Goal: Task Accomplishment & Management: Use online tool/utility

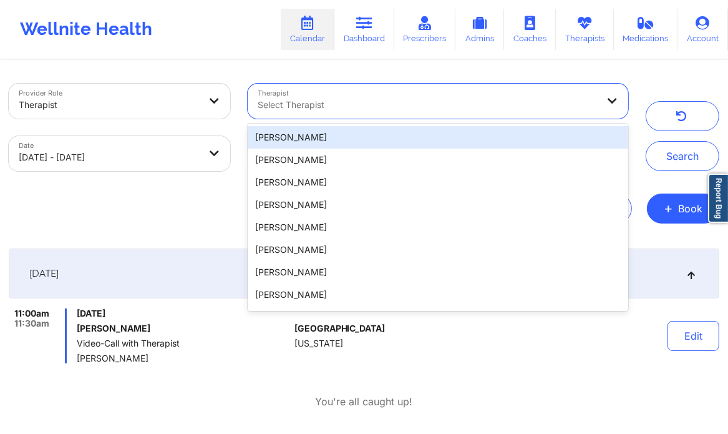
click at [320, 112] on div "Select Therapist" at bounding box center [423, 101] width 351 height 35
type input "[PERSON_NAME]"
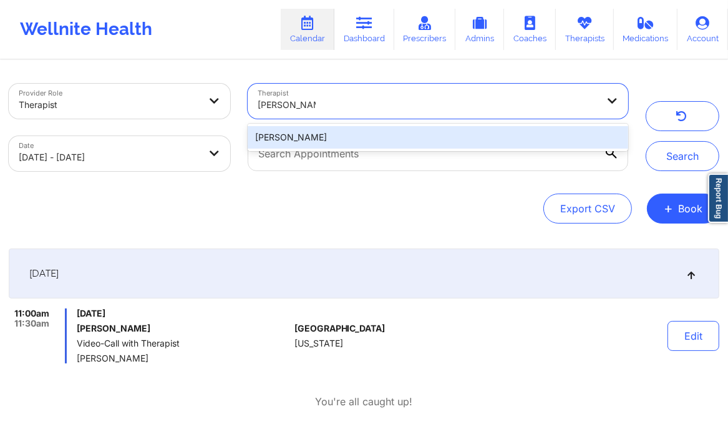
click at [349, 132] on div "Lynda Woods" at bounding box center [438, 137] width 381 height 22
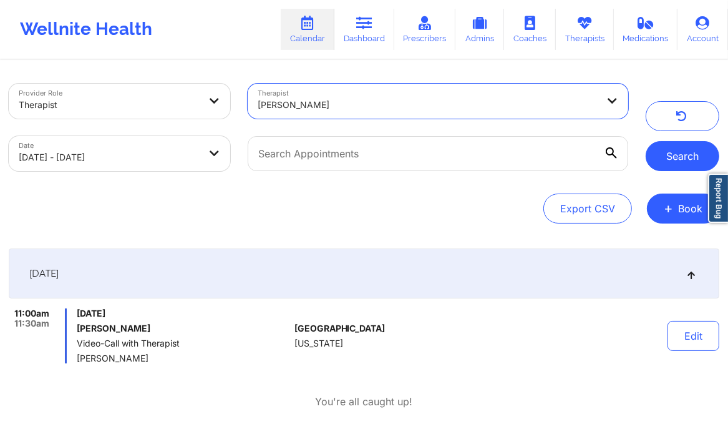
click at [684, 156] on button "Search" at bounding box center [683, 156] width 74 height 30
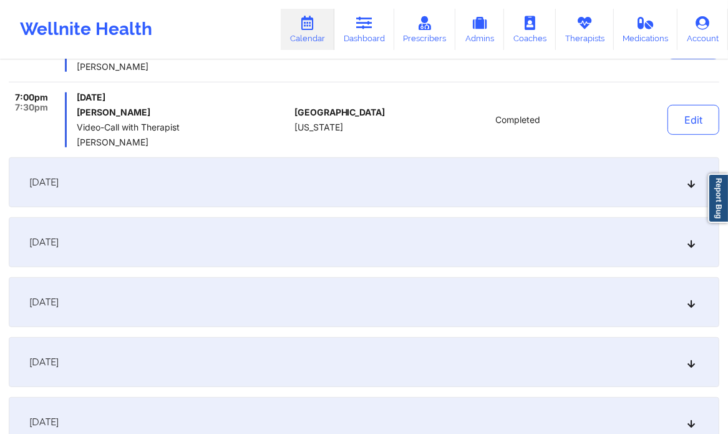
scroll to position [719, 0]
click at [444, 247] on div "September 24, 2025" at bounding box center [364, 242] width 711 height 50
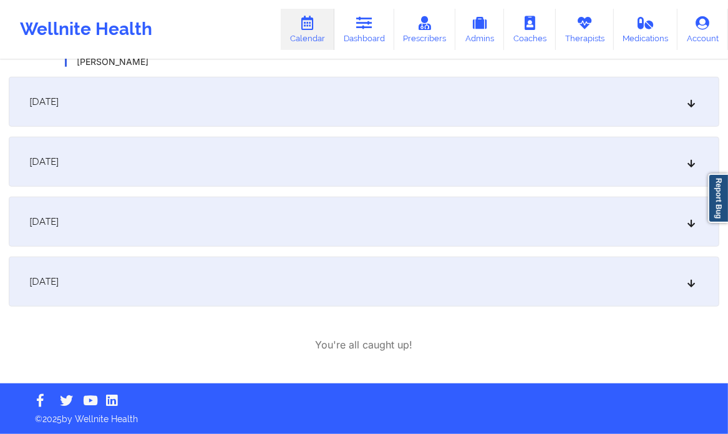
scroll to position [662, 0]
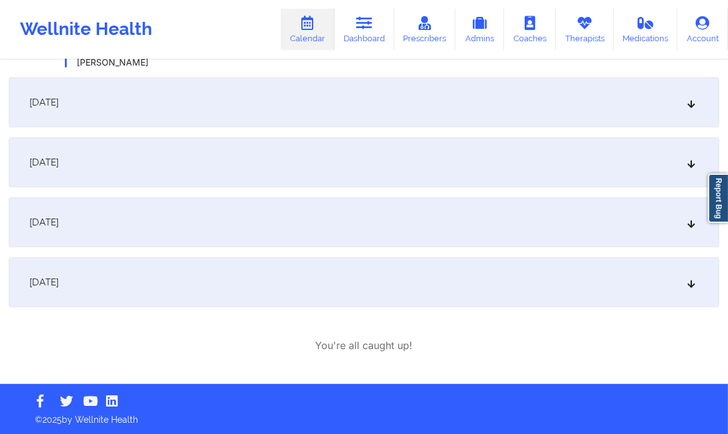
click at [698, 160] on div "September 26, 2025" at bounding box center [364, 162] width 711 height 50
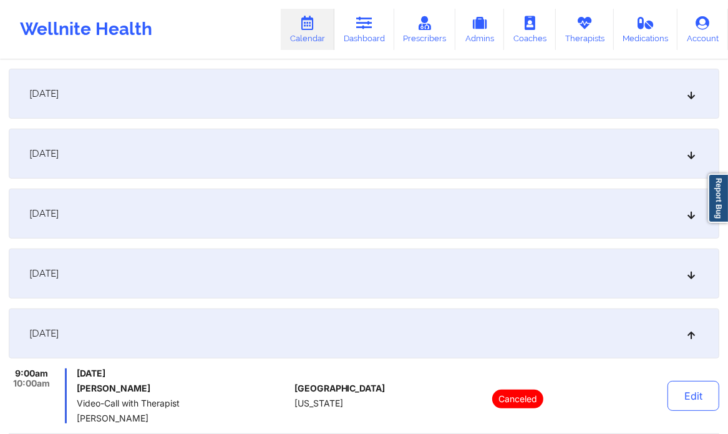
scroll to position [180, 0]
click at [502, 213] on div "September 24, 2025" at bounding box center [364, 213] width 711 height 50
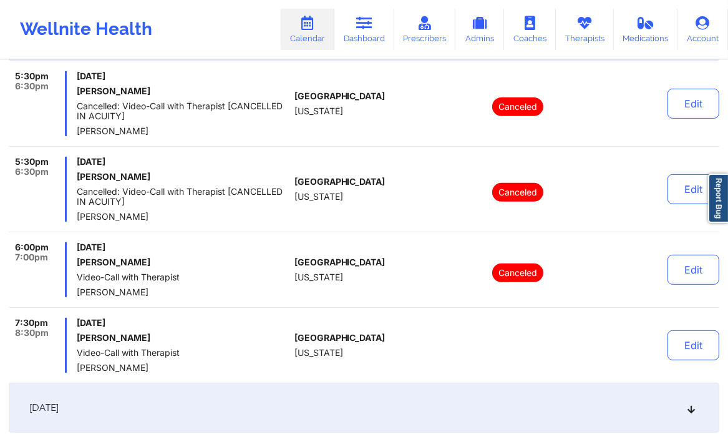
scroll to position [358, 0]
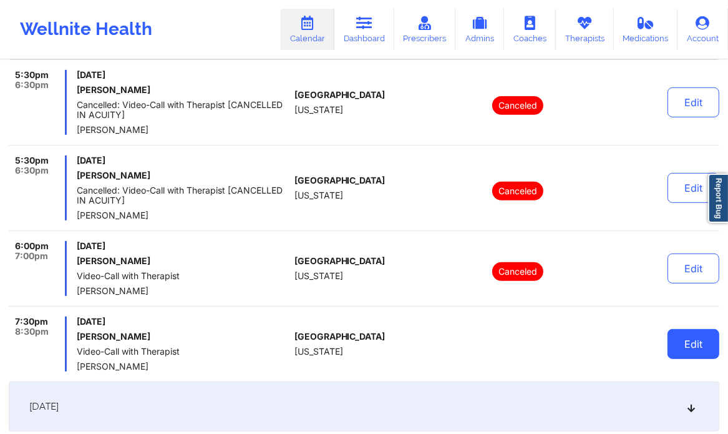
click at [699, 343] on button "Edit" at bounding box center [694, 344] width 52 height 30
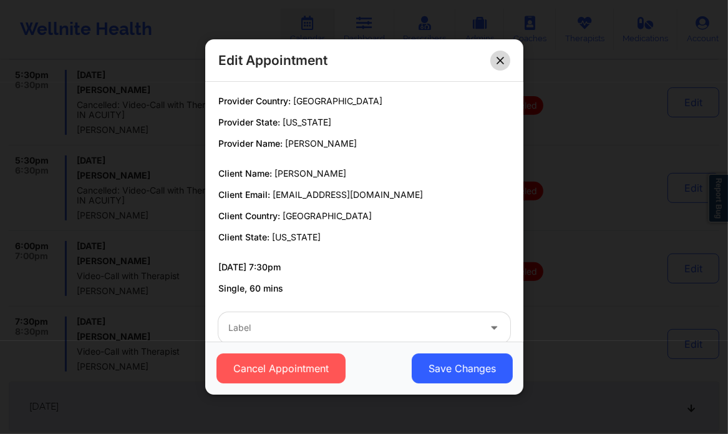
click at [497, 59] on icon at bounding box center [500, 60] width 7 height 7
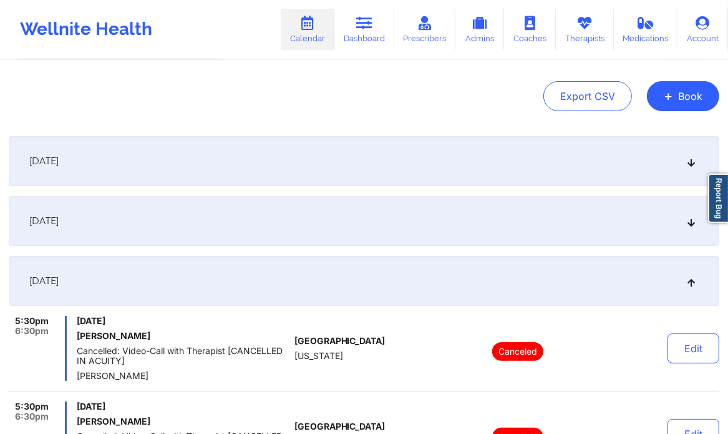
scroll to position [0, 0]
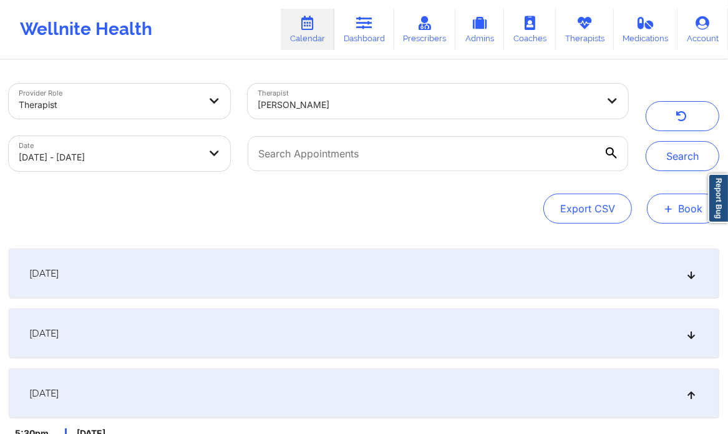
click at [686, 212] on button "+ Book" at bounding box center [683, 208] width 72 height 30
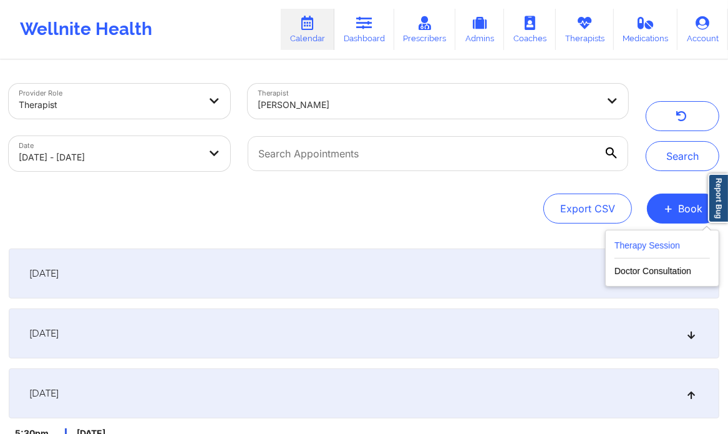
click at [636, 250] on button "Therapy Session" at bounding box center [662, 248] width 95 height 21
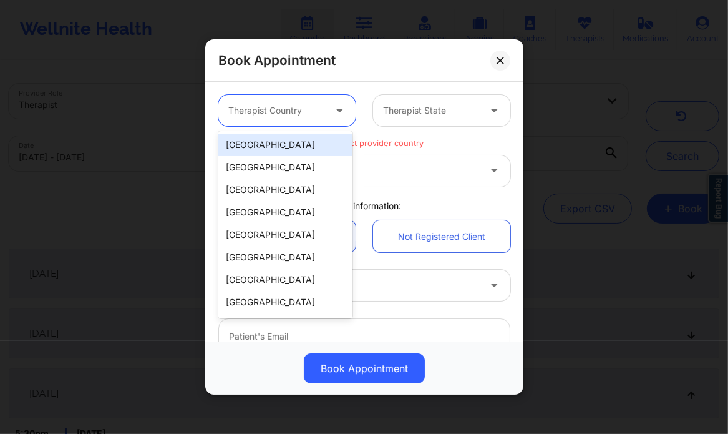
click at [338, 117] on div at bounding box center [340, 111] width 15 height 16
click at [283, 143] on div "[GEOGRAPHIC_DATA]" at bounding box center [285, 145] width 134 height 22
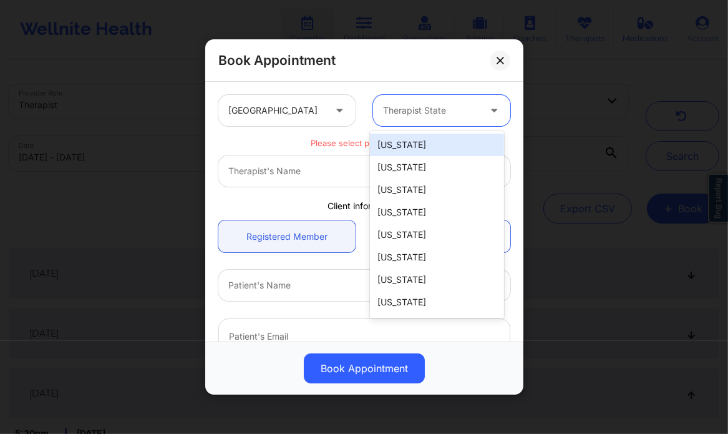
click at [406, 117] on div at bounding box center [431, 110] width 96 height 15
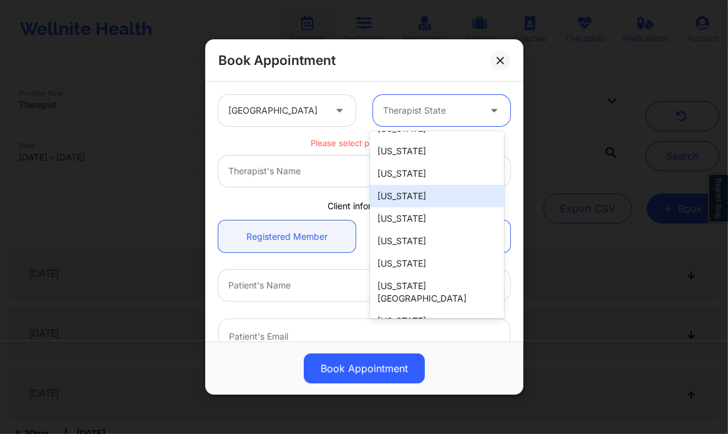
scroll to position [42, 0]
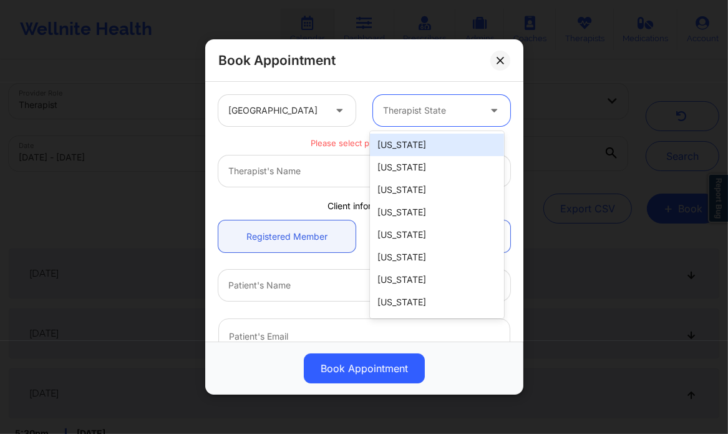
click at [408, 103] on div at bounding box center [431, 110] width 96 height 15
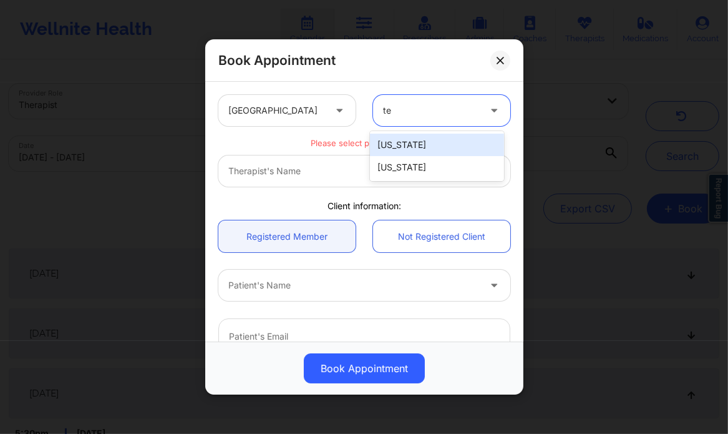
type input "tex"
click at [429, 139] on div "[US_STATE]" at bounding box center [437, 145] width 134 height 22
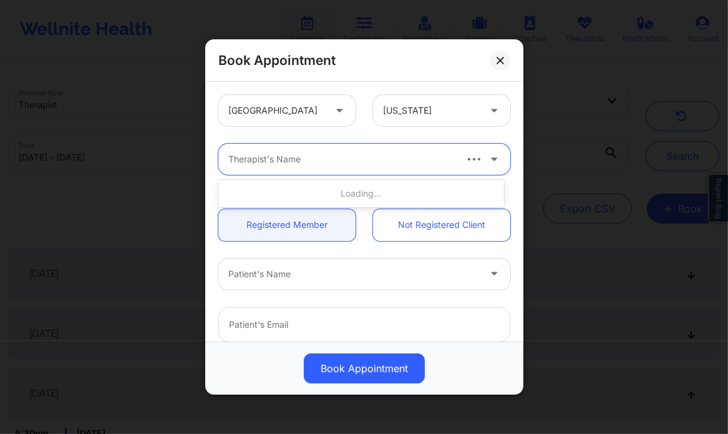
click at [348, 151] on div "Therapist's Name" at bounding box center [336, 159] width 237 height 31
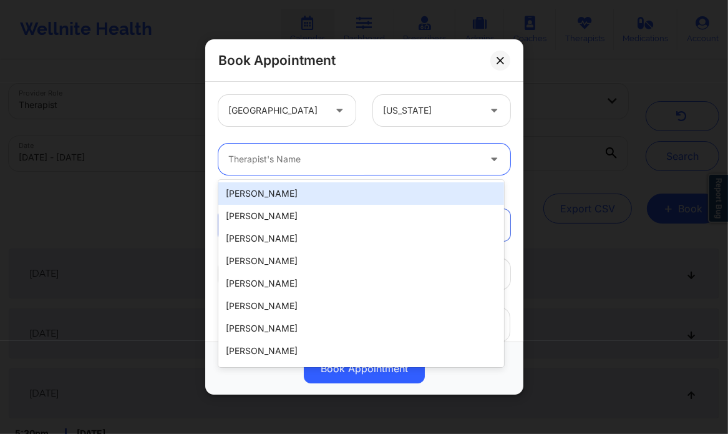
paste input "[PERSON_NAME]"
type input "[PERSON_NAME]"
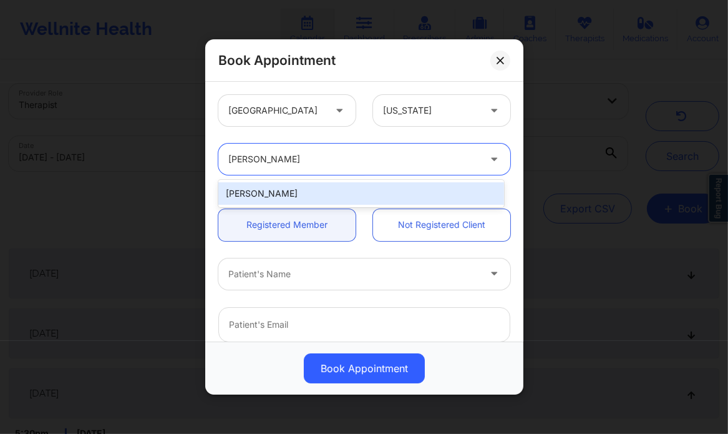
click at [330, 190] on div "[PERSON_NAME]" at bounding box center [361, 193] width 286 height 22
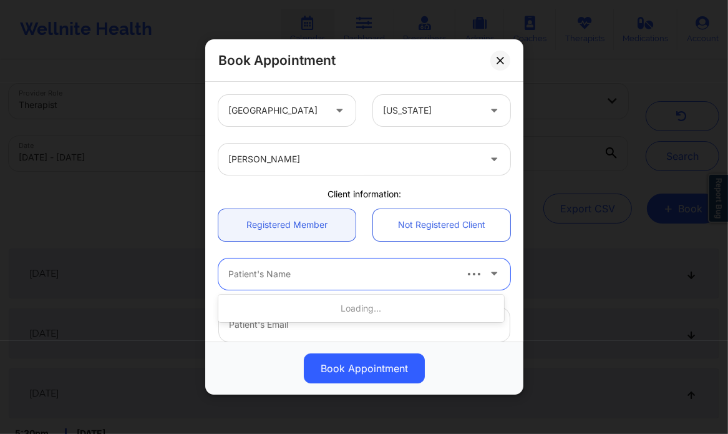
click at [297, 278] on div at bounding box center [341, 273] width 226 height 15
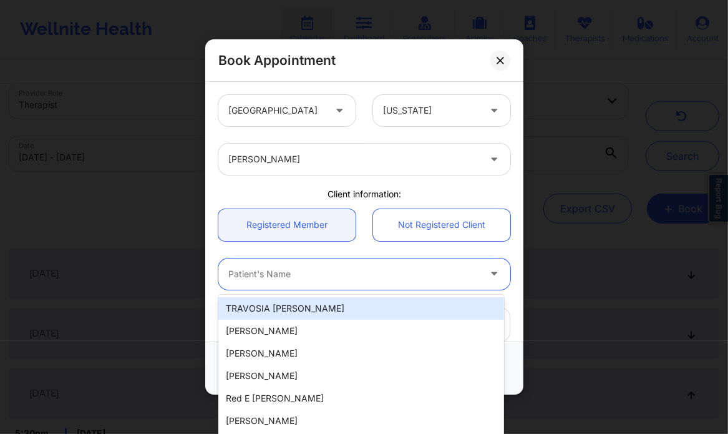
paste input "[PERSON_NAME]"
type input "[PERSON_NAME]"
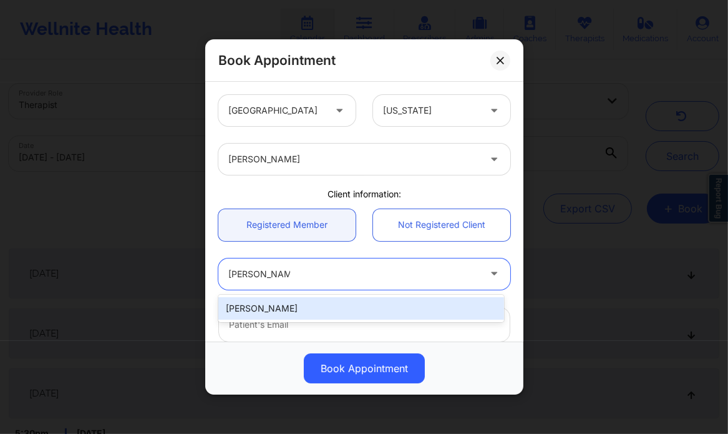
click at [280, 311] on div "[PERSON_NAME]" at bounding box center [361, 308] width 286 height 22
type input "[EMAIL_ADDRESS][DOMAIN_NAME]"
type input "[PHONE_NUMBER]"
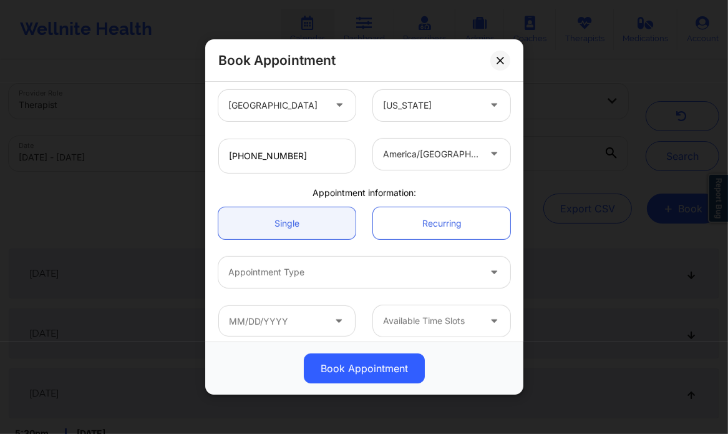
scroll to position [277, 0]
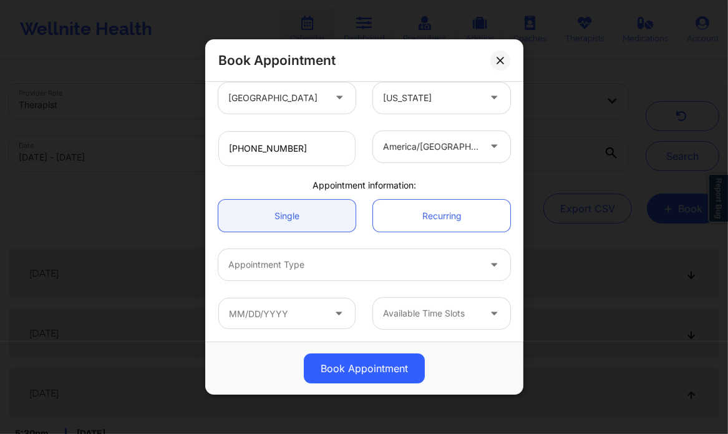
click at [310, 264] on div at bounding box center [353, 264] width 251 height 15
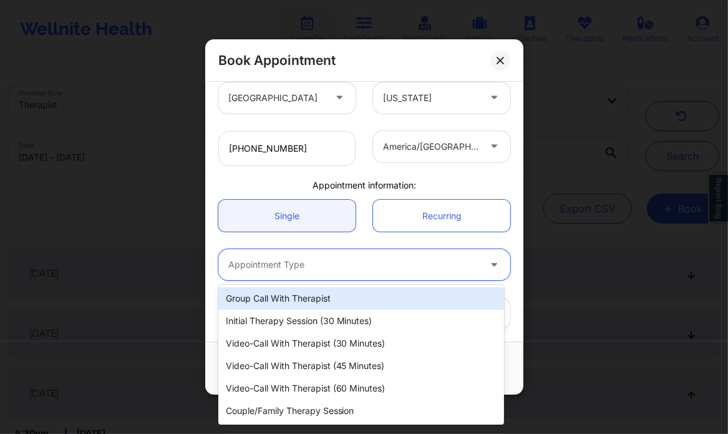
click at [354, 265] on div at bounding box center [353, 264] width 251 height 15
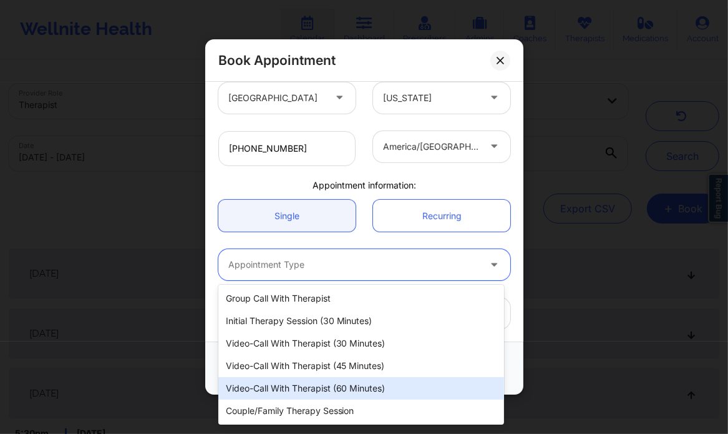
click at [337, 390] on div "Video-Call with Therapist (60 minutes)" at bounding box center [361, 388] width 286 height 22
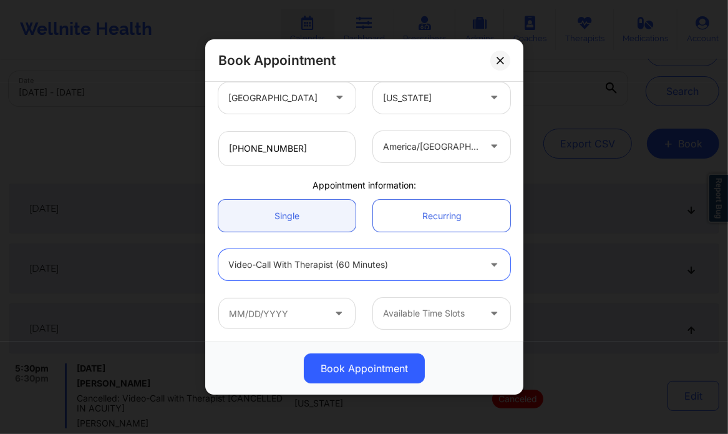
scroll to position [67, 0]
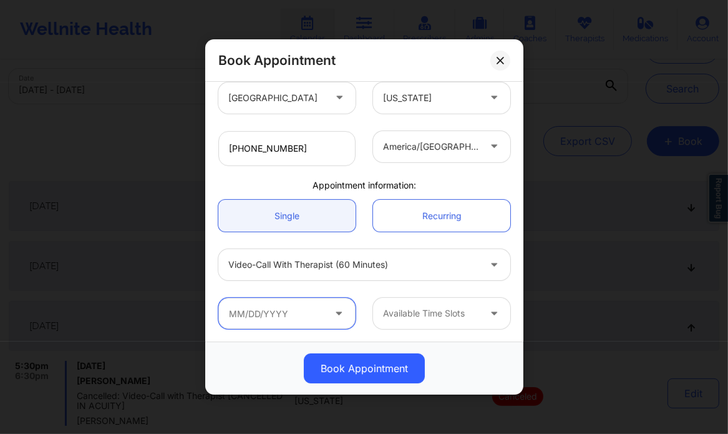
click at [326, 312] on input "text" at bounding box center [286, 313] width 137 height 31
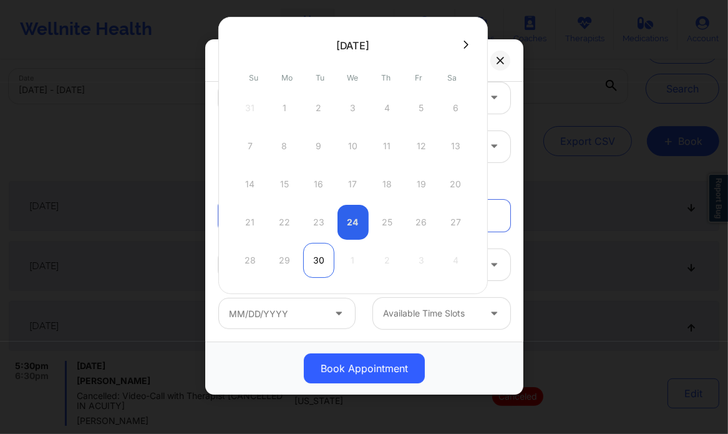
click at [323, 256] on div "30" at bounding box center [318, 260] width 31 height 35
type input "09/30/2025"
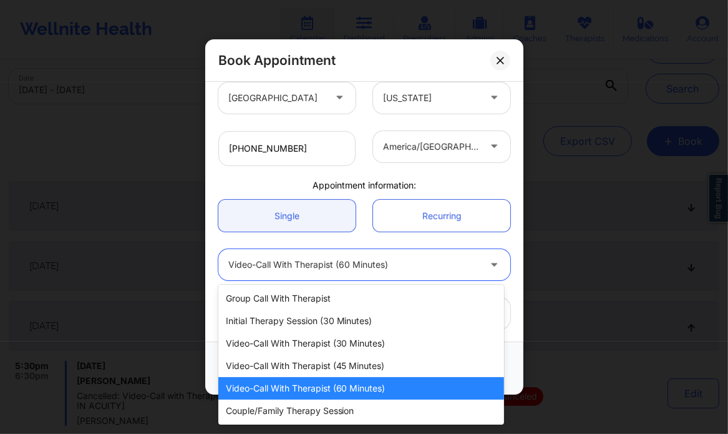
click at [419, 267] on div at bounding box center [353, 264] width 251 height 15
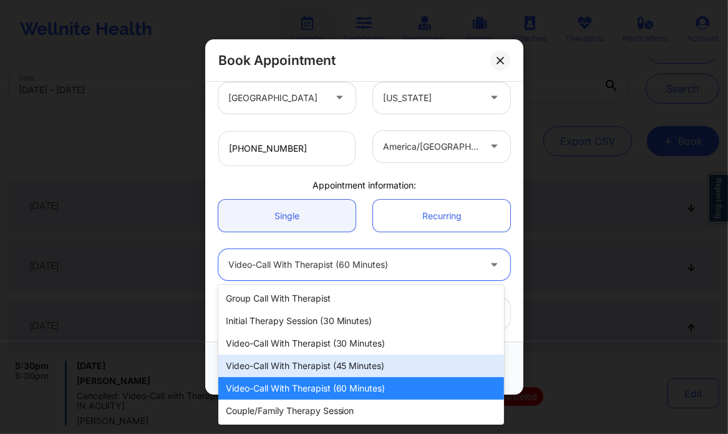
click at [389, 374] on div "Video-Call with Therapist (45 minutes)" at bounding box center [361, 365] width 286 height 22
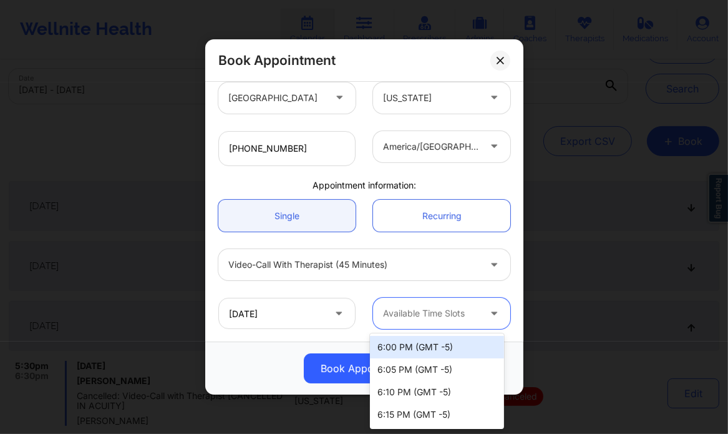
click at [439, 313] on div at bounding box center [431, 313] width 96 height 15
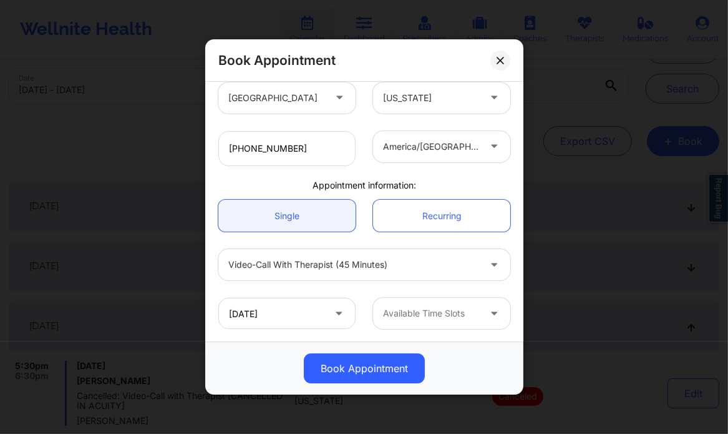
click at [357, 305] on div "09/30/2025" at bounding box center [287, 313] width 155 height 31
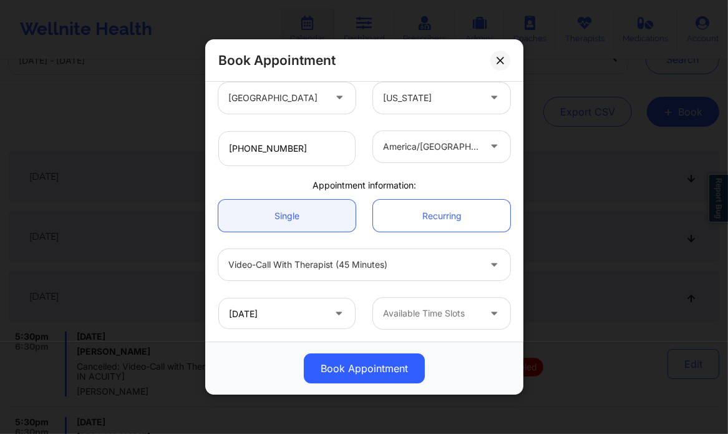
scroll to position [97, 0]
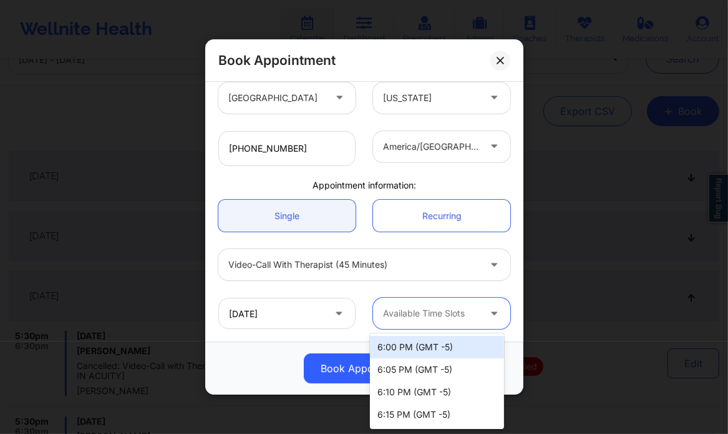
click at [397, 307] on div at bounding box center [431, 313] width 96 height 15
click at [438, 348] on div "6:00 PM (GMT -5)" at bounding box center [437, 347] width 134 height 22
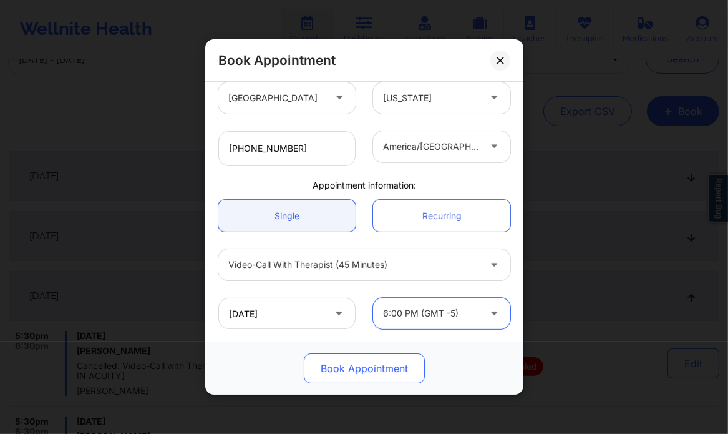
click at [349, 369] on button "Book Appointment" at bounding box center [364, 368] width 121 height 30
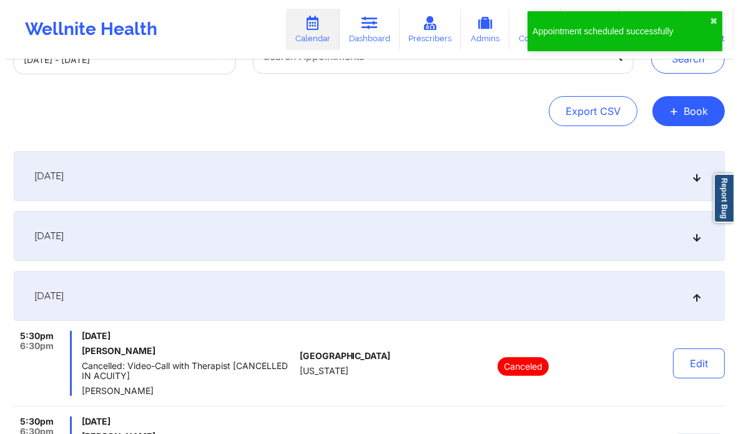
scroll to position [0, 0]
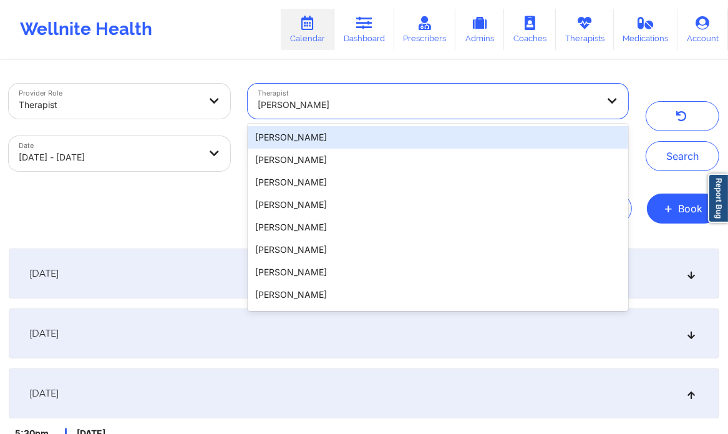
click at [312, 114] on div "Lynda Woods" at bounding box center [428, 104] width 340 height 27
paste input "[PERSON_NAME]"
type input "[PERSON_NAME]"
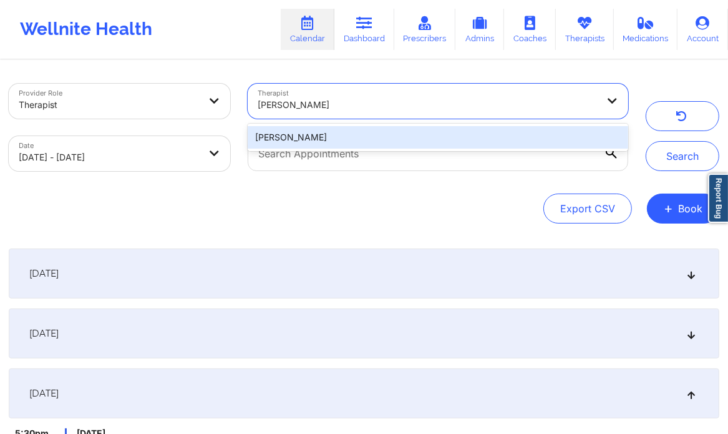
click at [282, 140] on div "[PERSON_NAME]" at bounding box center [438, 137] width 381 height 22
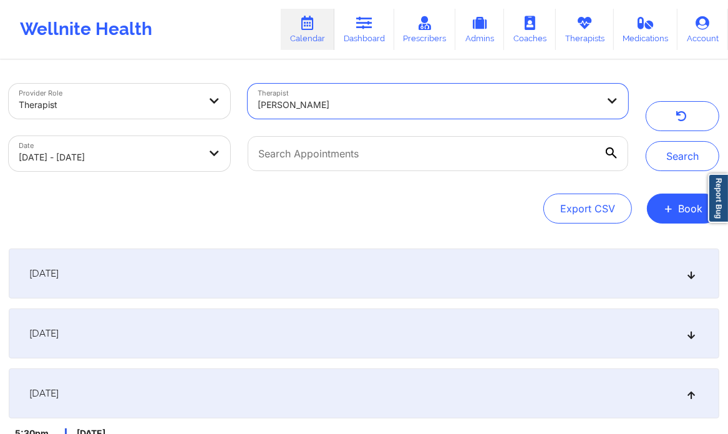
select select "2025-8"
select select "2025-9"
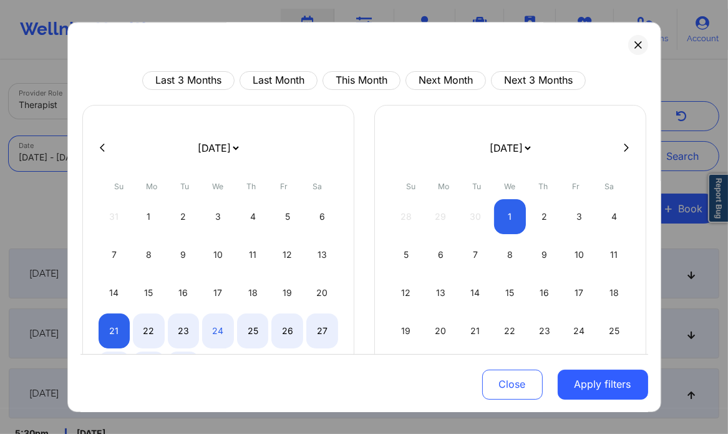
click at [190, 157] on body "Wellnite Health Calendar Dashboard Prescribers Admins Coaches Therapists Medica…" at bounding box center [364, 217] width 728 height 434
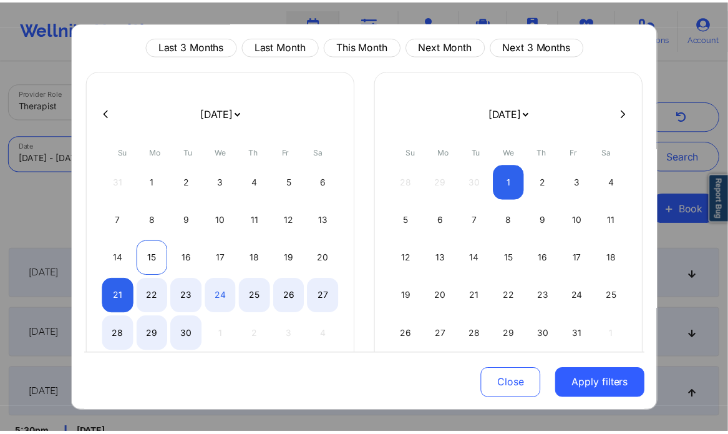
scroll to position [37, 0]
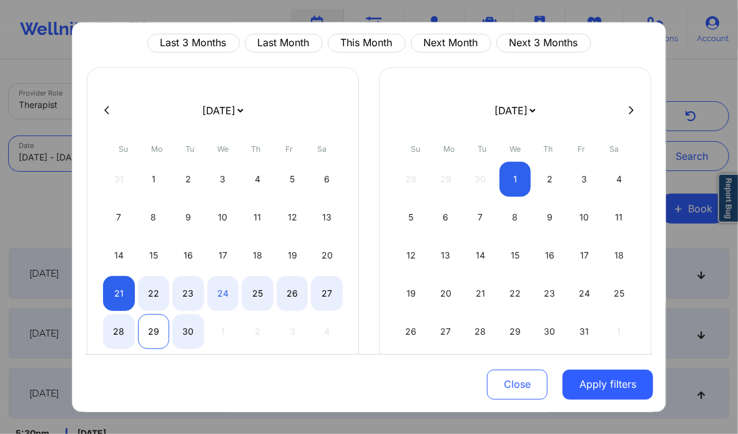
click at [159, 330] on div "29" at bounding box center [154, 331] width 32 height 35
select select "2025-8"
select select "2025-9"
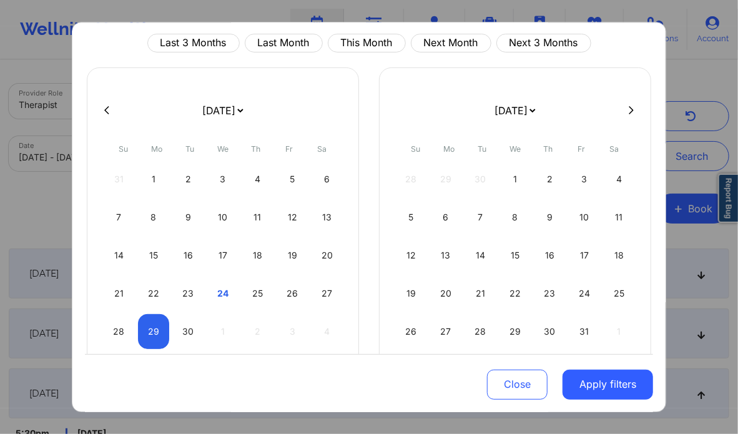
select select "2025-8"
select select "2025-9"
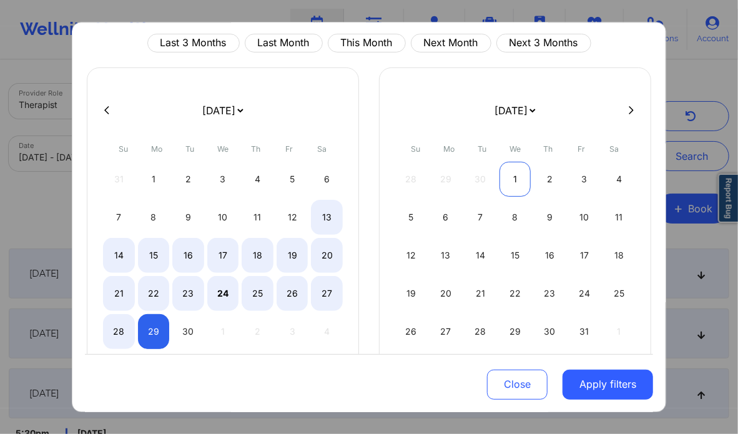
select select "2025-8"
select select "2025-9"
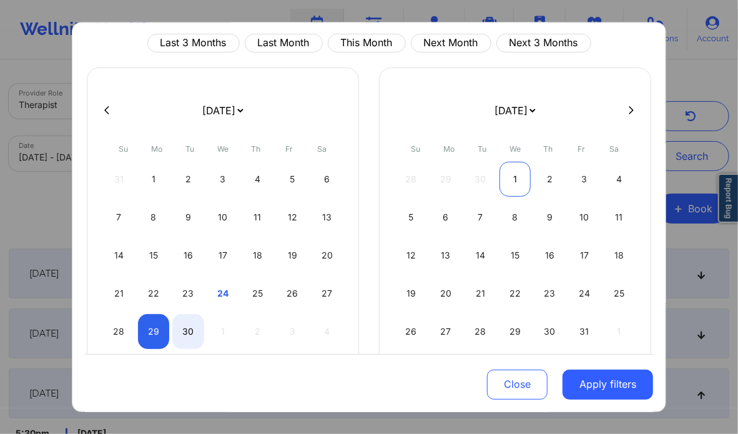
click at [517, 164] on div "1" at bounding box center [515, 179] width 32 height 35
select select "2025-8"
select select "2025-9"
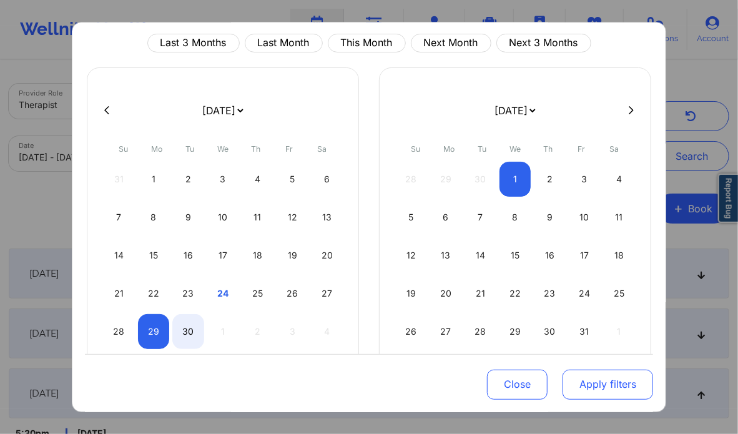
click at [629, 391] on button "Apply filters" at bounding box center [607, 384] width 90 height 30
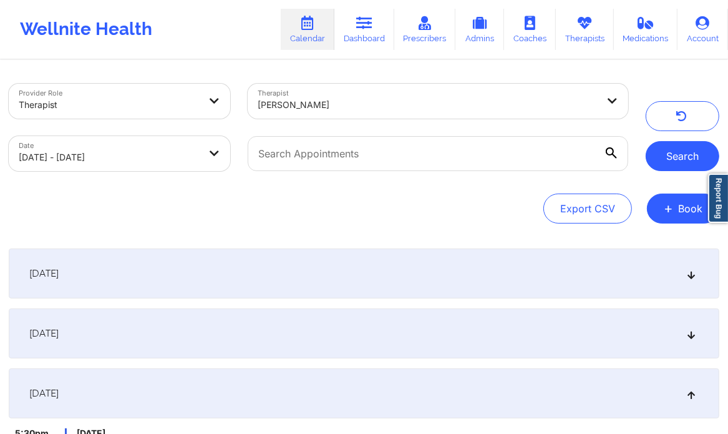
click at [676, 162] on button "Search" at bounding box center [683, 156] width 74 height 30
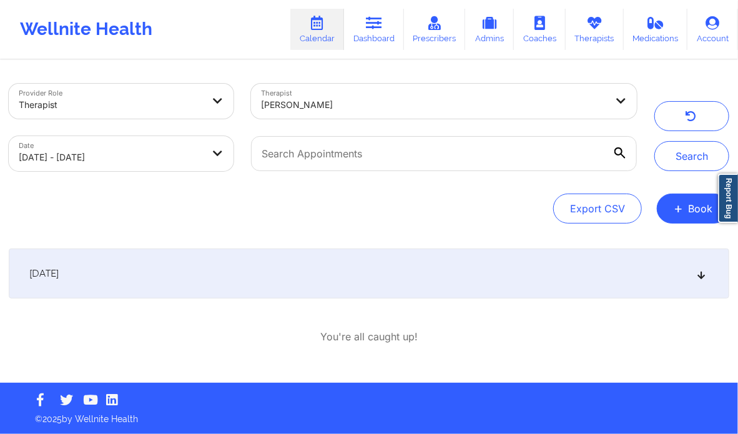
click at [680, 271] on div "September 30, 2025" at bounding box center [369, 273] width 720 height 50
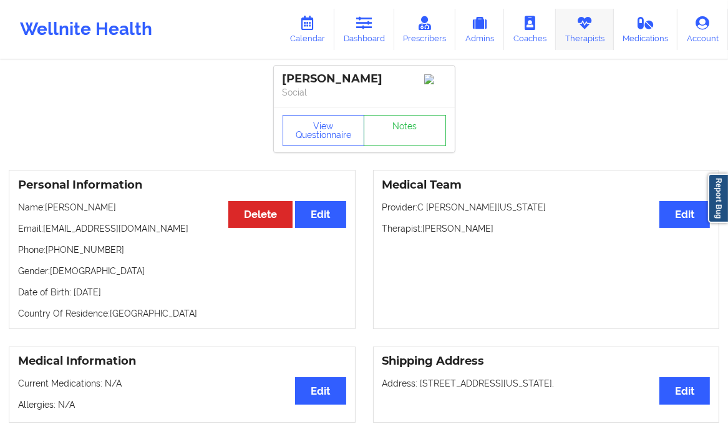
click at [582, 28] on icon at bounding box center [585, 23] width 16 height 14
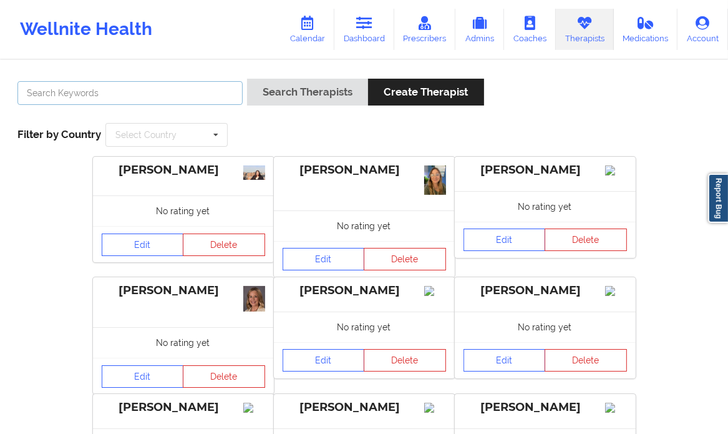
click at [202, 103] on input "text" at bounding box center [129, 93] width 225 height 24
paste input "[PERSON_NAME]."
click at [173, 95] on input "[PERSON_NAME]." at bounding box center [129, 93] width 225 height 24
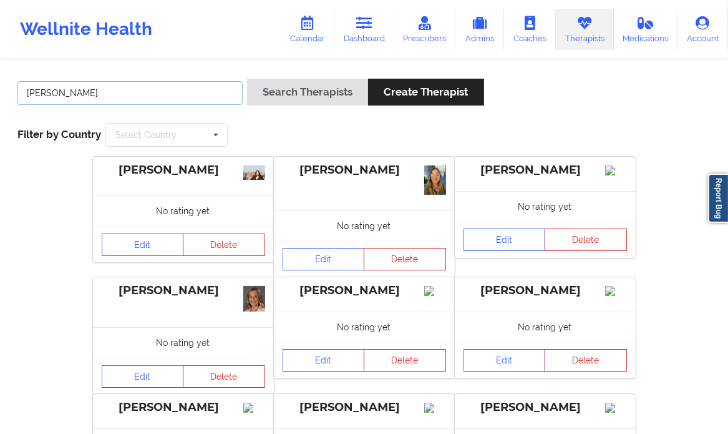
click at [173, 95] on input "[PERSON_NAME]." at bounding box center [129, 93] width 225 height 24
paste input "[PERSON_NAME]"
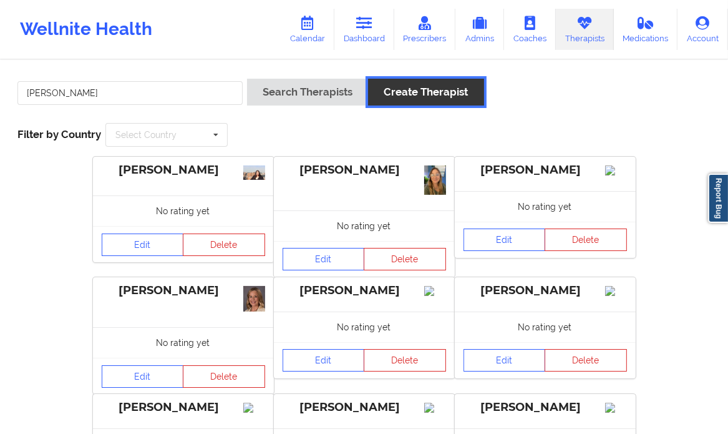
click at [407, 89] on button "Create Therapist" at bounding box center [425, 92] width 115 height 27
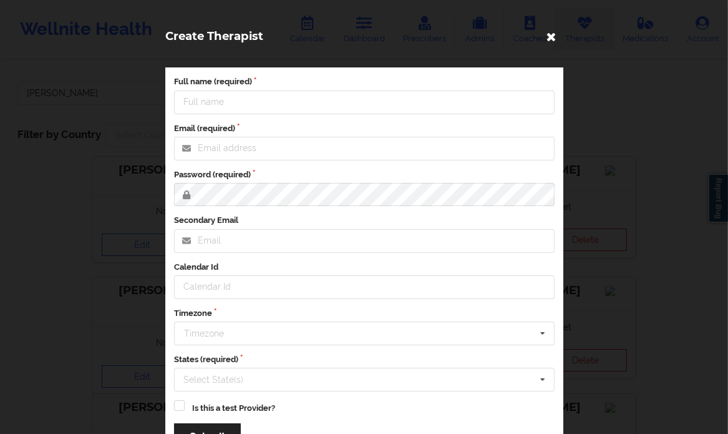
click at [551, 39] on icon at bounding box center [552, 36] width 20 height 20
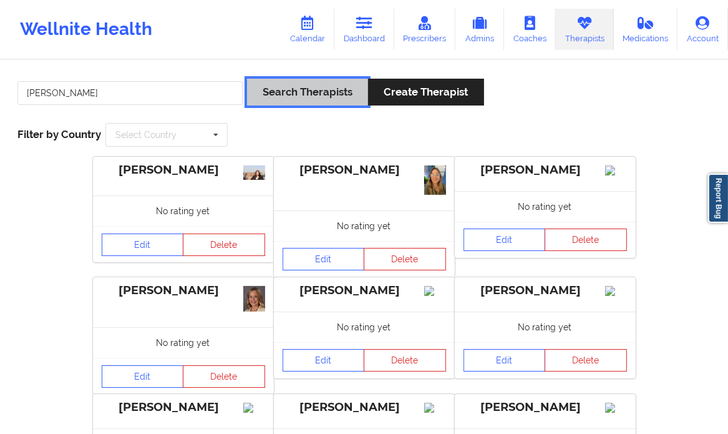
click at [316, 89] on button "Search Therapists" at bounding box center [307, 92] width 121 height 27
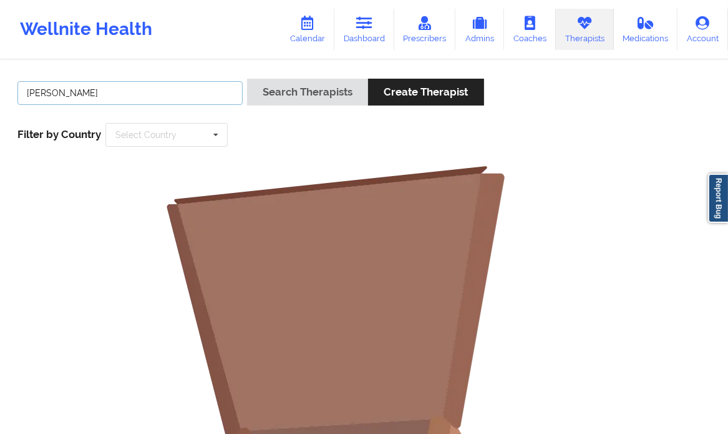
click at [104, 85] on input "[PERSON_NAME]" at bounding box center [129, 93] width 225 height 24
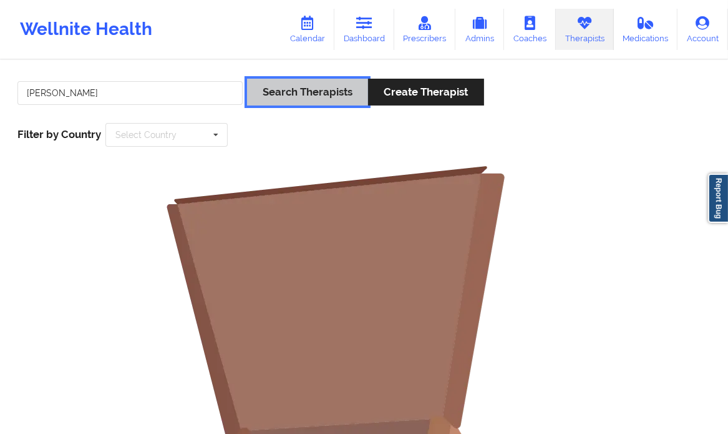
click at [275, 88] on button "Search Therapists" at bounding box center [307, 92] width 121 height 27
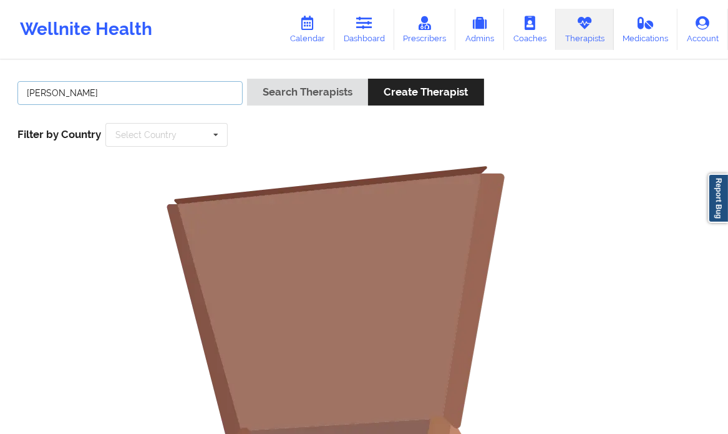
click at [51, 95] on input "[PERSON_NAME]" at bounding box center [129, 93] width 225 height 24
click at [184, 102] on input "[PERSON_NAME]" at bounding box center [129, 93] width 225 height 24
paste input "[PERSON_NAME]"
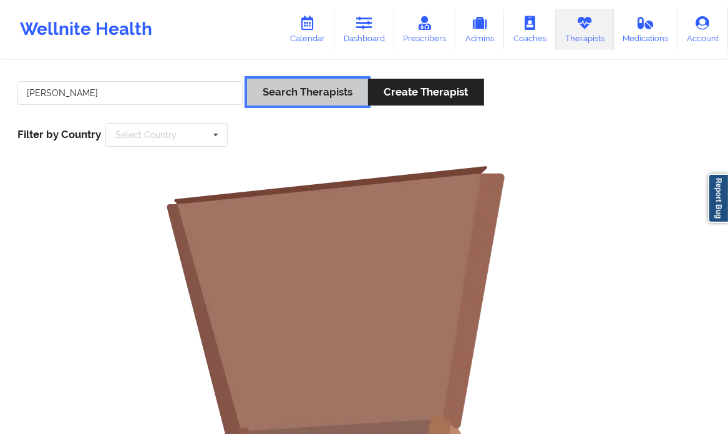
click at [305, 84] on button "Search Therapists" at bounding box center [307, 92] width 121 height 27
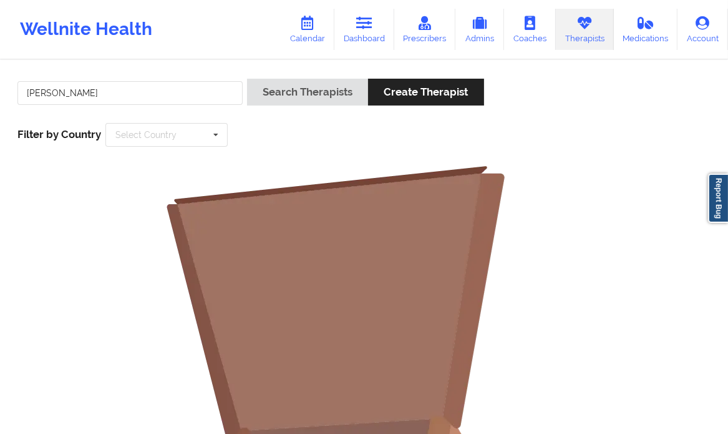
click at [269, 137] on div "[PERSON_NAME] Search Therapists Create Therapist Filter by Country Select Count…" at bounding box center [364, 112] width 711 height 85
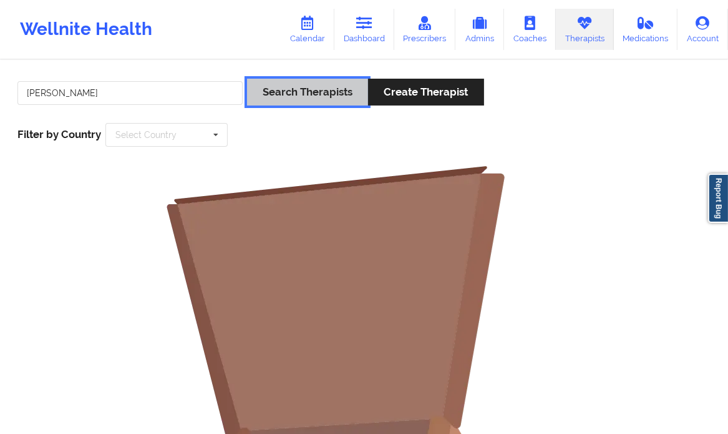
click at [270, 97] on button "Search Therapists" at bounding box center [307, 92] width 121 height 27
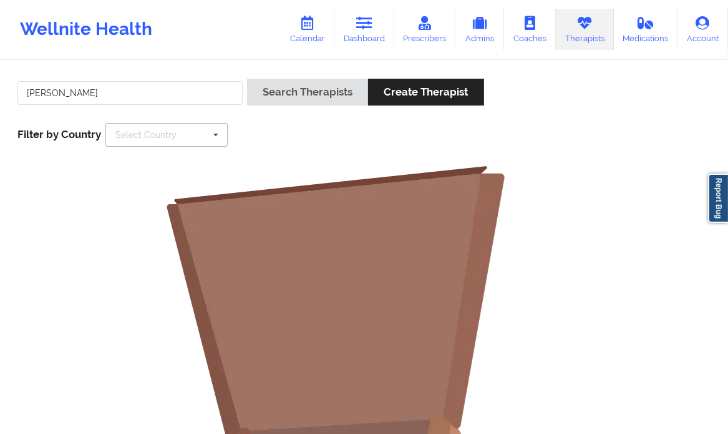
click at [212, 130] on icon at bounding box center [216, 135] width 19 height 23
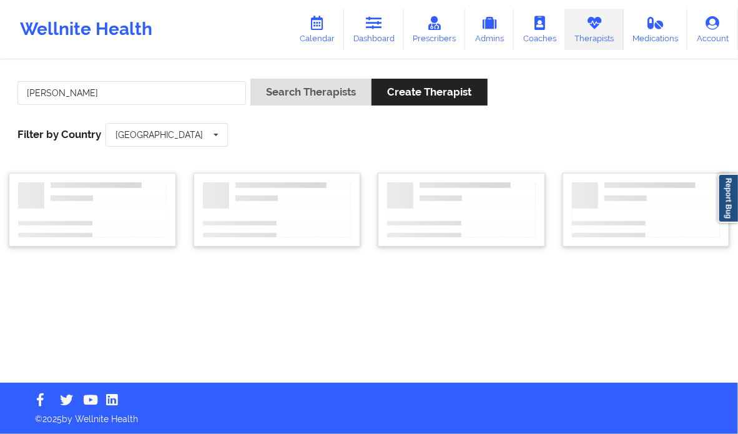
click at [319, 154] on div "[PERSON_NAME] Search Therapists Create Therapist Filter by Country [GEOGRAPHIC_…" at bounding box center [369, 112] width 720 height 85
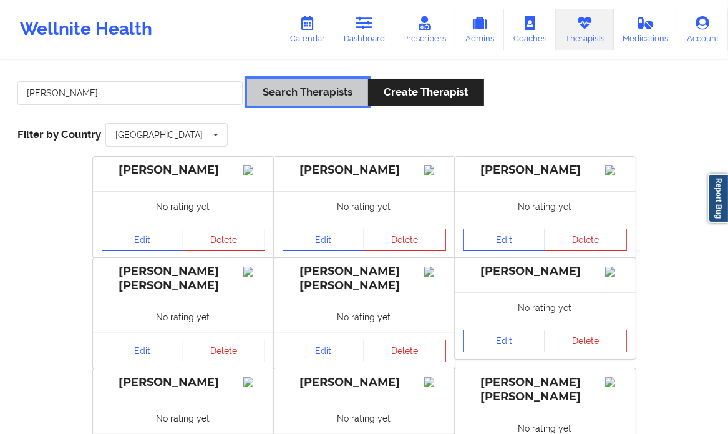
click at [286, 94] on button "Search Therapists" at bounding box center [307, 92] width 121 height 27
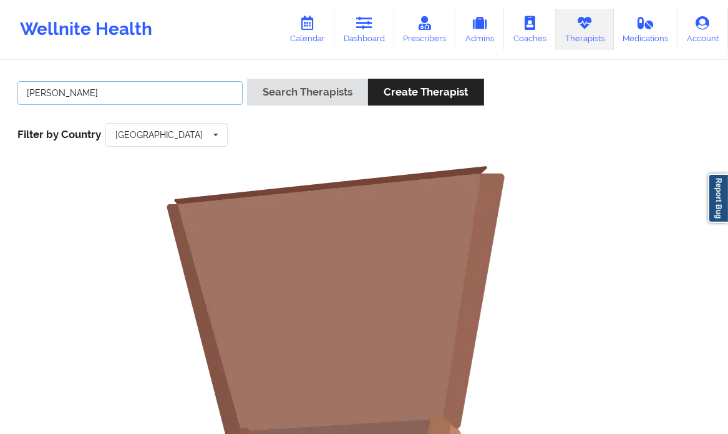
click at [173, 94] on input "[PERSON_NAME]" at bounding box center [129, 93] width 225 height 24
click at [187, 135] on input "text" at bounding box center [167, 135] width 121 height 22
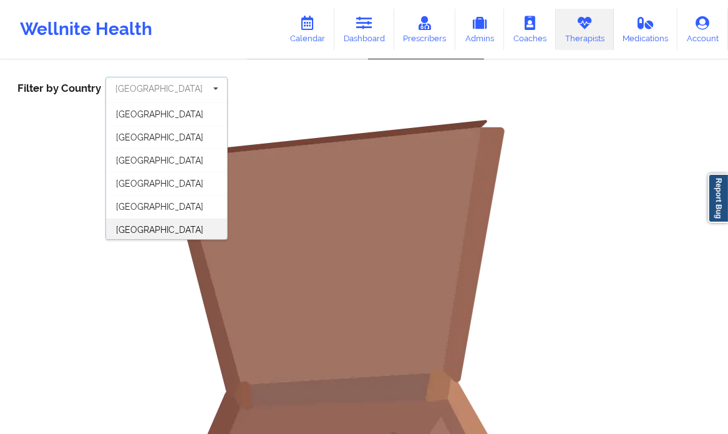
scroll to position [47, 0]
click at [153, 226] on span "[GEOGRAPHIC_DATA]" at bounding box center [159, 229] width 87 height 10
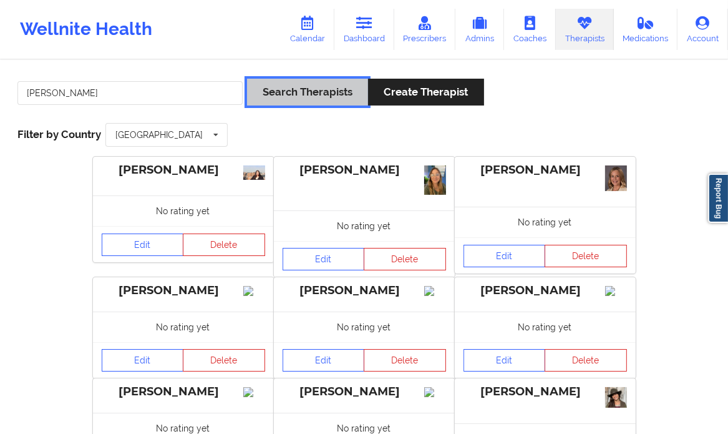
click at [270, 86] on button "Search Therapists" at bounding box center [307, 92] width 121 height 27
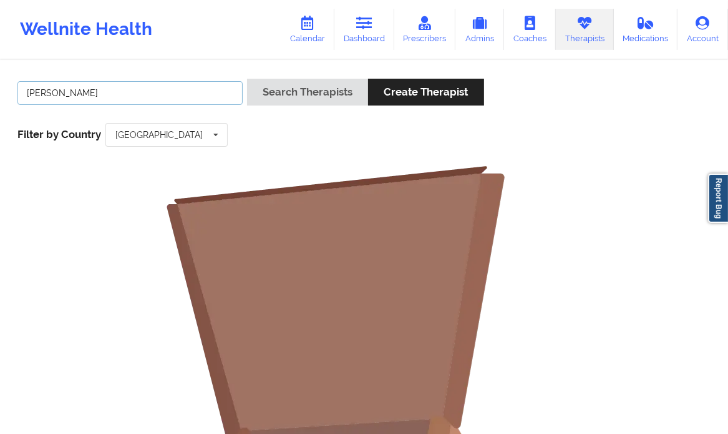
click at [90, 95] on input "[PERSON_NAME]" at bounding box center [129, 93] width 225 height 24
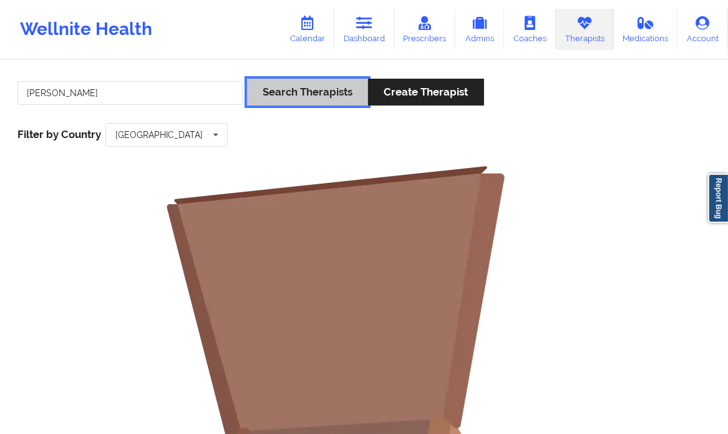
click at [300, 102] on button "Search Therapists" at bounding box center [307, 92] width 121 height 27
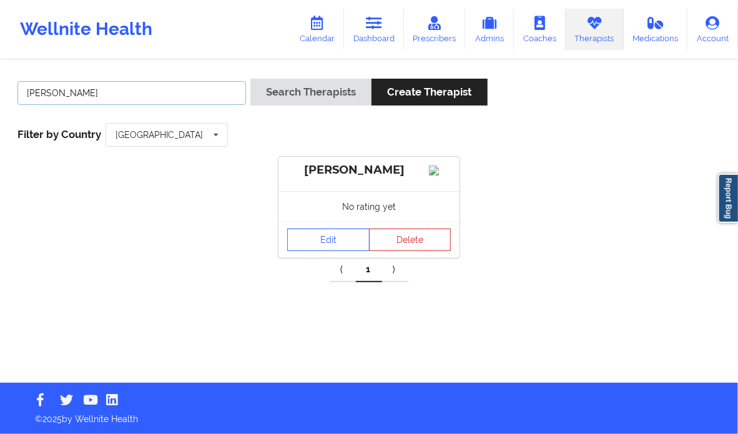
click at [125, 89] on input "[PERSON_NAME]" at bounding box center [131, 93] width 228 height 24
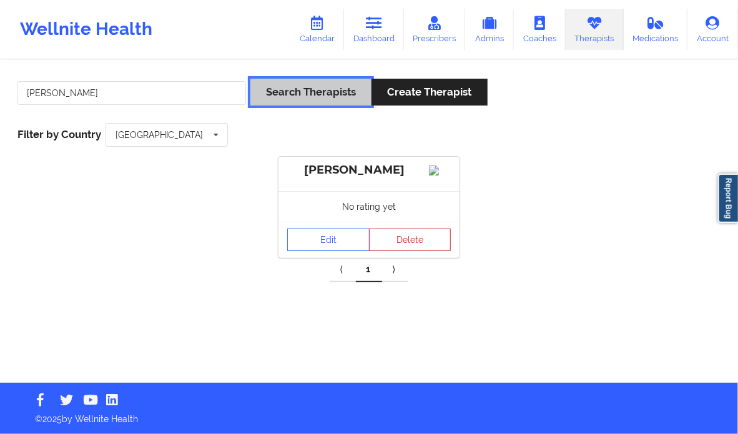
click at [290, 89] on button "Search Therapists" at bounding box center [310, 92] width 121 height 27
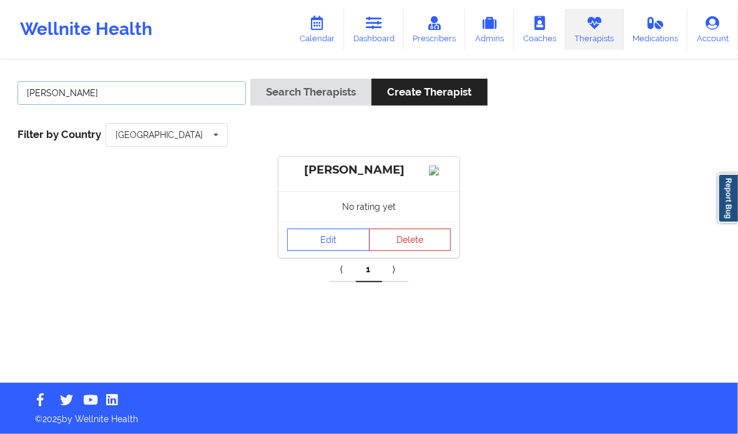
click at [173, 92] on input "[PERSON_NAME]" at bounding box center [131, 93] width 228 height 24
paste input "[PERSON_NAME]"
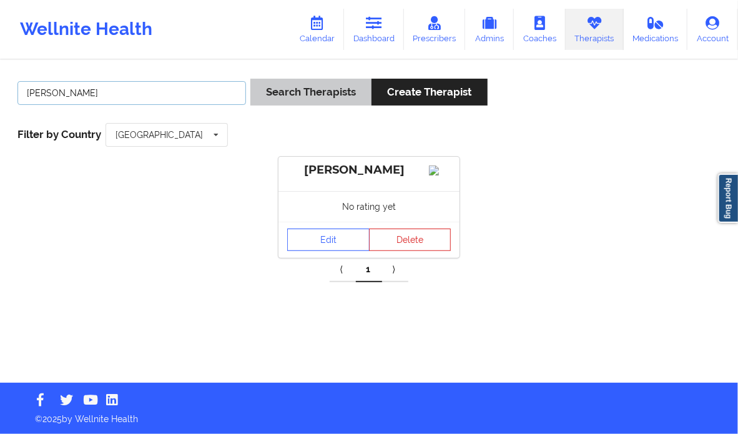
type input "[PERSON_NAME]"
click at [293, 92] on button "Search Therapists" at bounding box center [310, 92] width 121 height 27
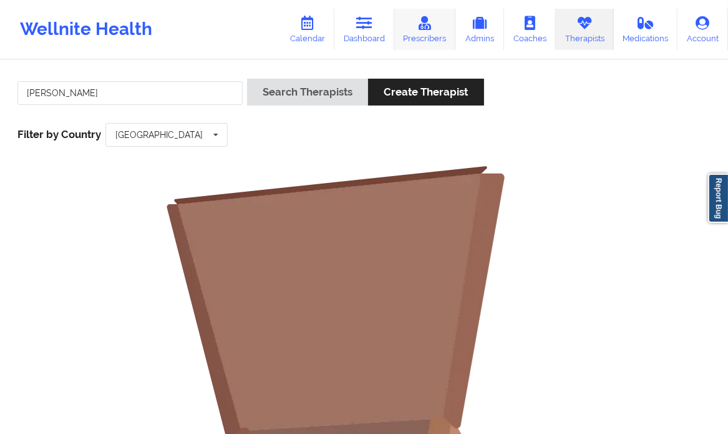
click at [417, 45] on link "Prescribers" at bounding box center [425, 29] width 62 height 41
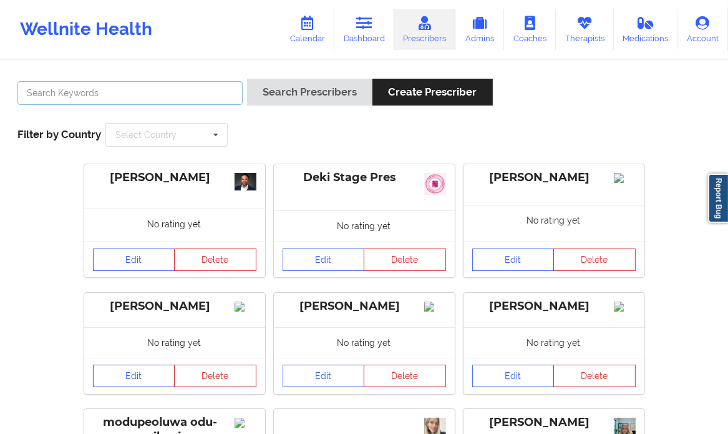
click at [170, 99] on input "text" at bounding box center [129, 93] width 225 height 24
click at [690, 28] on link "Account" at bounding box center [703, 29] width 51 height 41
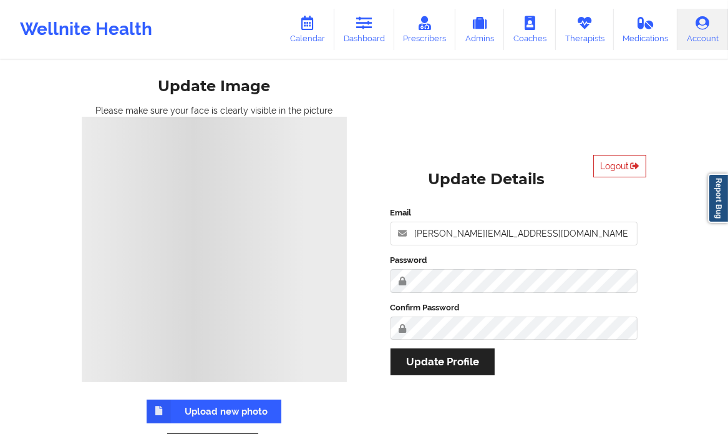
click at [608, 160] on button "Logout" at bounding box center [619, 166] width 53 height 22
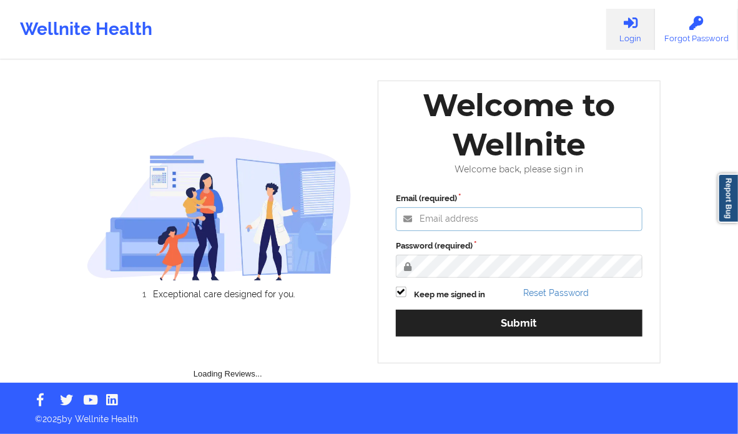
click at [472, 228] on input "Email (required)" at bounding box center [519, 219] width 246 height 24
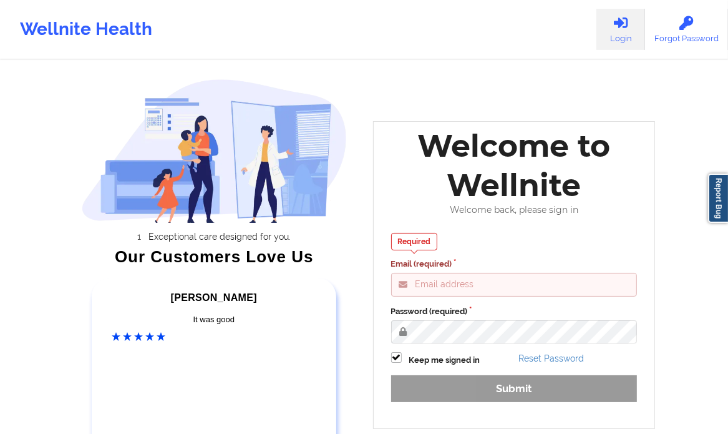
type input "[PERSON_NAME][EMAIL_ADDRESS][DOMAIN_NAME]"
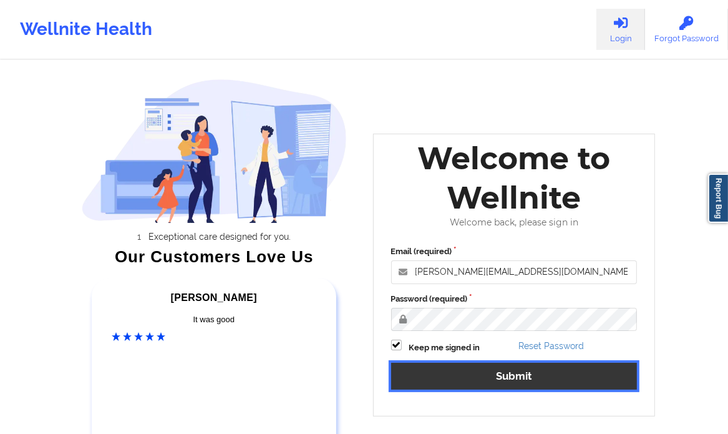
click at [500, 374] on button "Submit" at bounding box center [514, 376] width 246 height 27
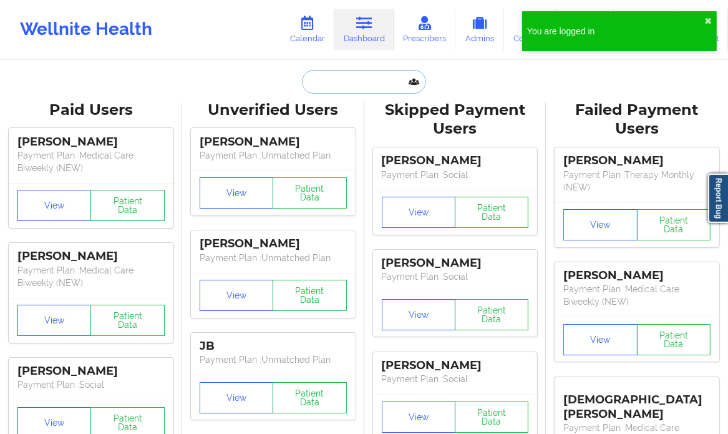
click at [315, 92] on input "text" at bounding box center [364, 82] width 124 height 24
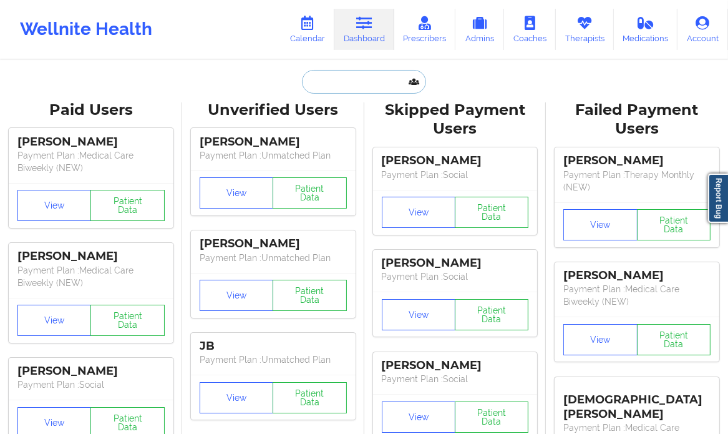
paste input "[PERSON_NAME]"
type input "[PERSON_NAME]"
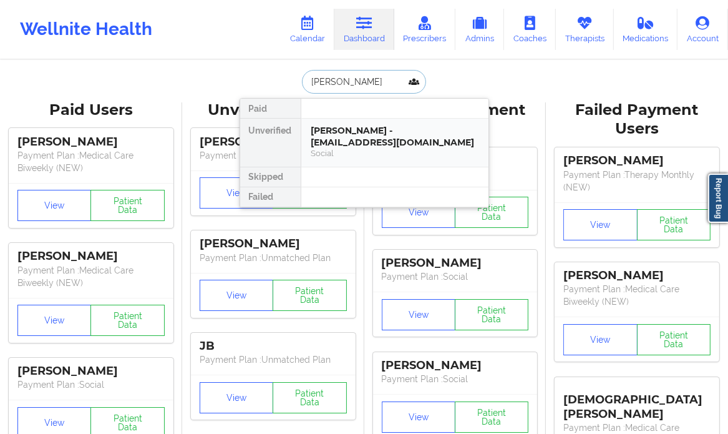
click at [451, 143] on div "[PERSON_NAME] - [EMAIL_ADDRESS][DOMAIN_NAME]" at bounding box center [394, 136] width 167 height 23
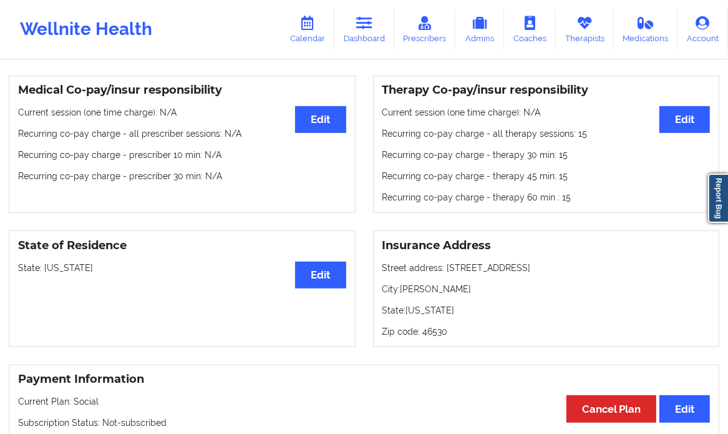
scroll to position [374, 0]
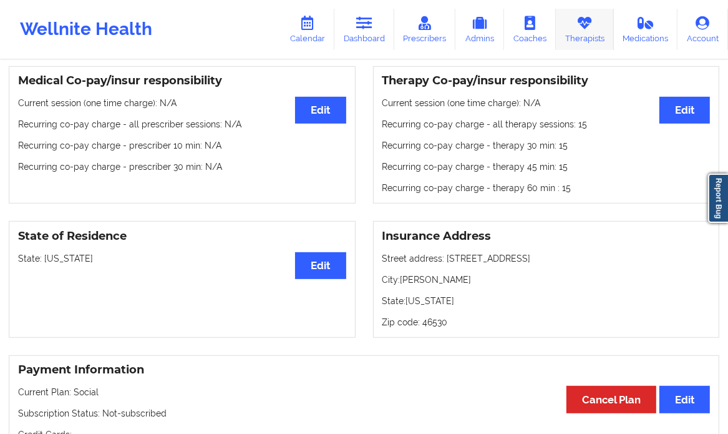
click at [587, 27] on icon at bounding box center [585, 23] width 16 height 14
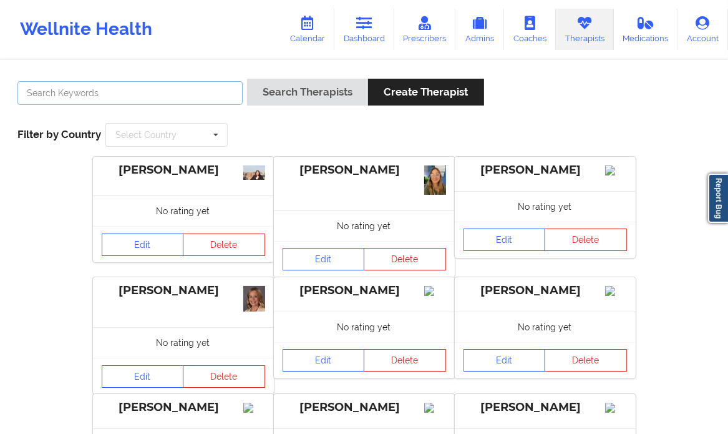
click at [170, 92] on input "text" at bounding box center [129, 93] width 225 height 24
paste input "[PERSON_NAME]"
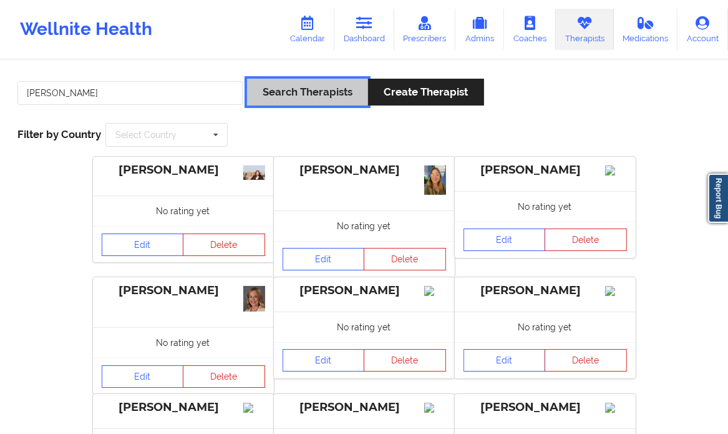
click at [317, 102] on button "Search Therapists" at bounding box center [307, 92] width 121 height 27
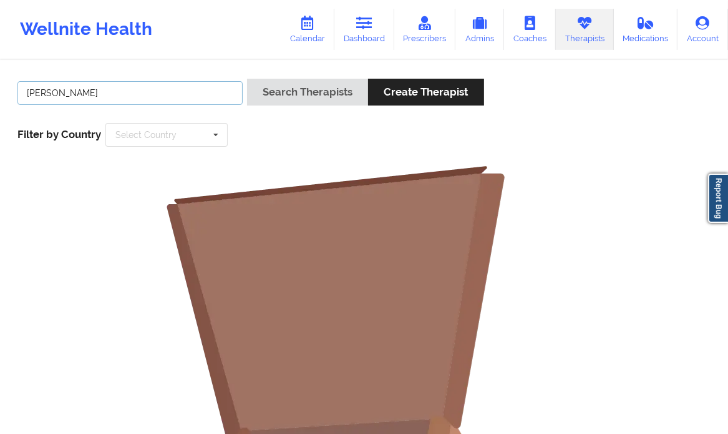
click at [122, 88] on input "[PERSON_NAME]" at bounding box center [129, 93] width 225 height 24
paste input "[PERSON_NAME]"
type input "[PERSON_NAME]"
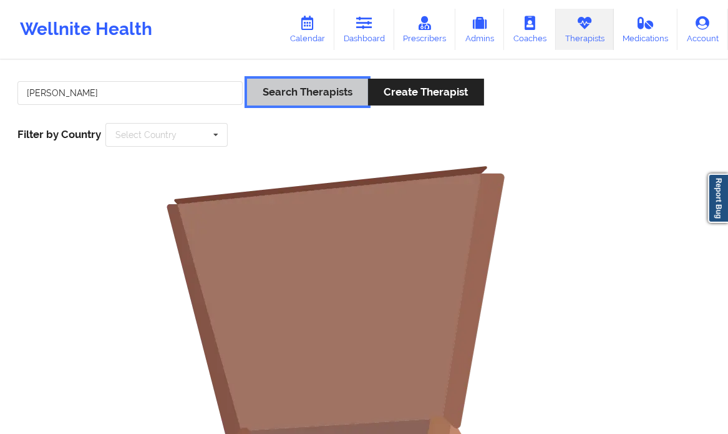
click at [286, 98] on button "Search Therapists" at bounding box center [307, 92] width 121 height 27
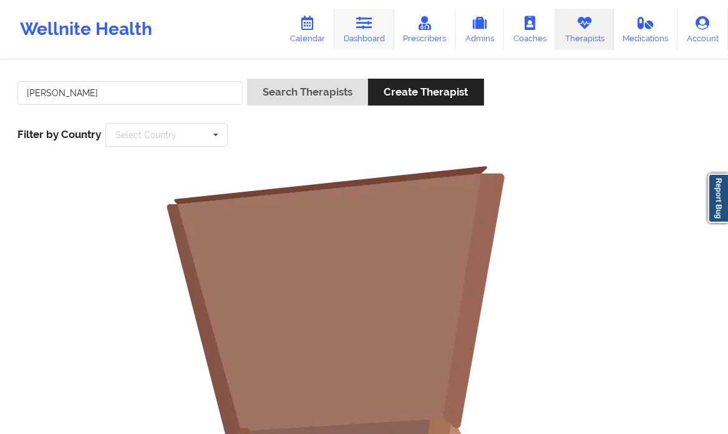
click at [356, 34] on link "Dashboard" at bounding box center [364, 29] width 60 height 41
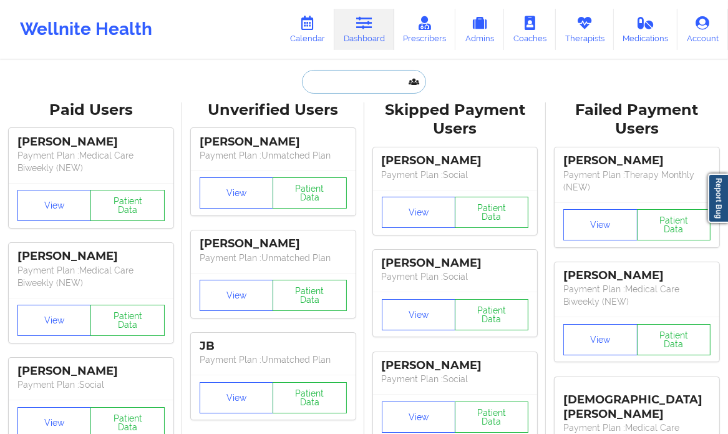
click at [346, 82] on input "text" at bounding box center [364, 82] width 124 height 24
paste input "[PERSON_NAME]"
type input "[PERSON_NAME]"
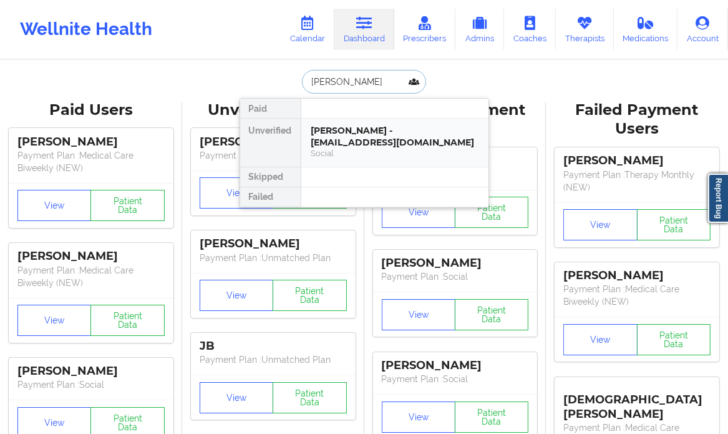
click at [400, 149] on div "Social" at bounding box center [394, 153] width 167 height 11
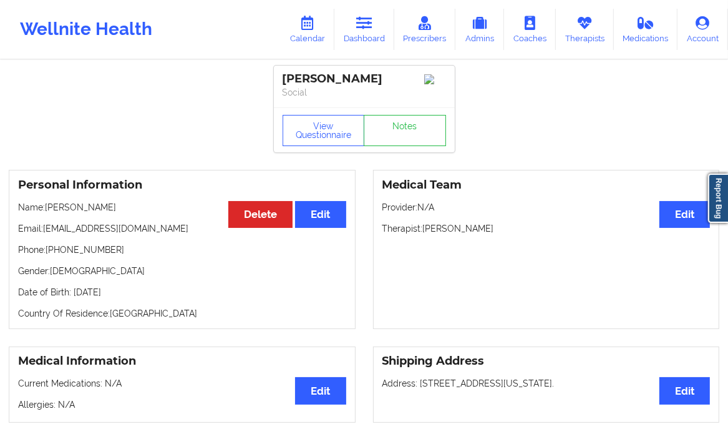
drag, startPoint x: 498, startPoint y: 233, endPoint x: 426, endPoint y: 238, distance: 72.0
click at [426, 238] on div "Medical Team Edit Provider: N/A Therapist: [PERSON_NAME]" at bounding box center [546, 249] width 347 height 159
copy p "[PERSON_NAME]"
click at [592, 11] on link "Therapists" at bounding box center [585, 29] width 58 height 41
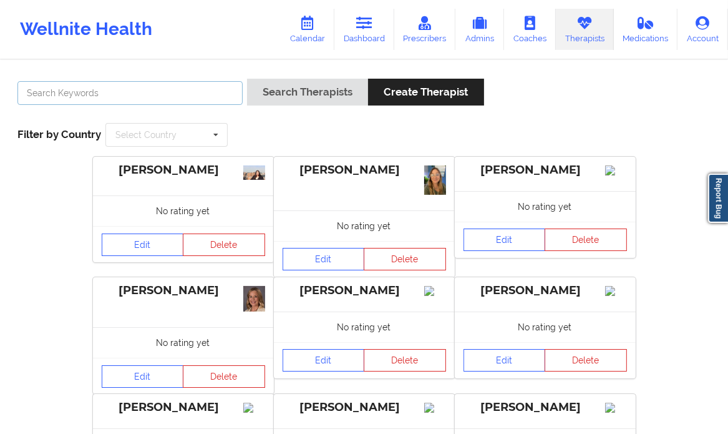
click at [137, 95] on input "text" at bounding box center [129, 93] width 225 height 24
paste input "[PERSON_NAME]"
type input "[PERSON_NAME]"
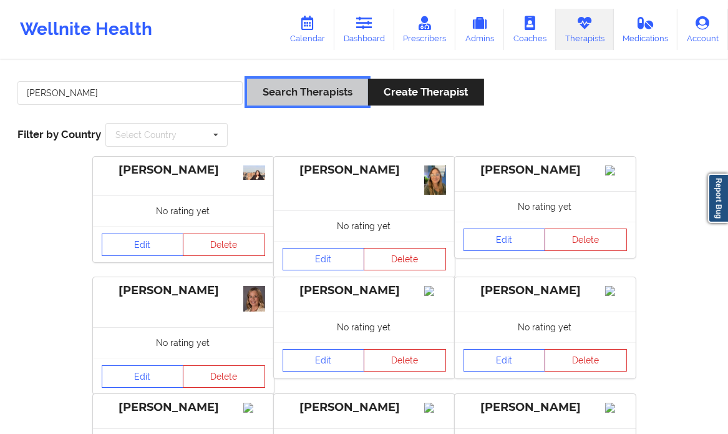
click at [300, 85] on button "Search Therapists" at bounding box center [307, 92] width 121 height 27
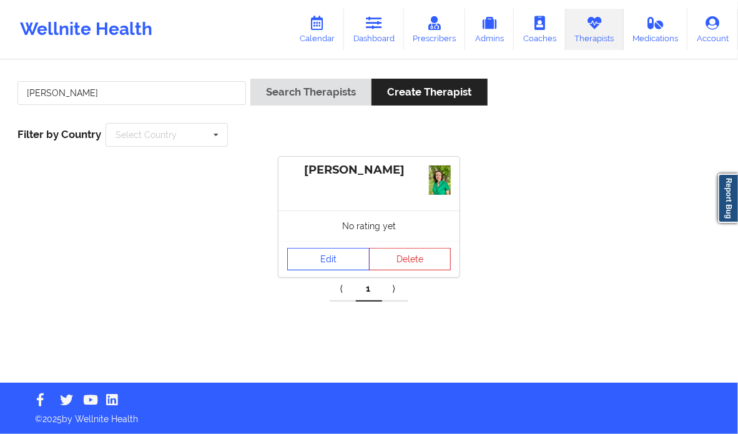
click at [324, 251] on link "Edit" at bounding box center [328, 259] width 82 height 22
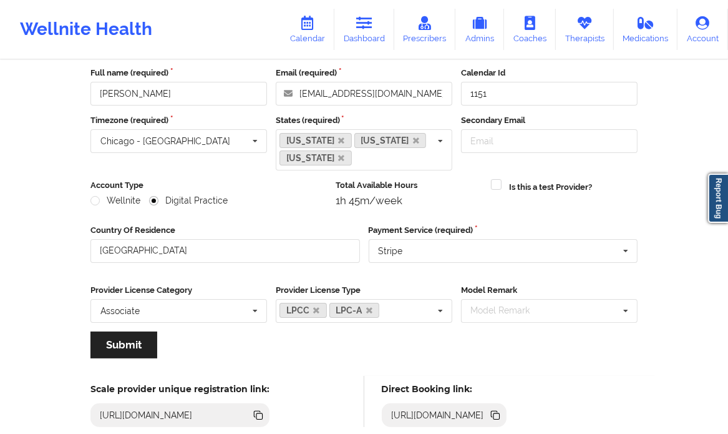
scroll to position [65, 0]
